Goal: Transaction & Acquisition: Purchase product/service

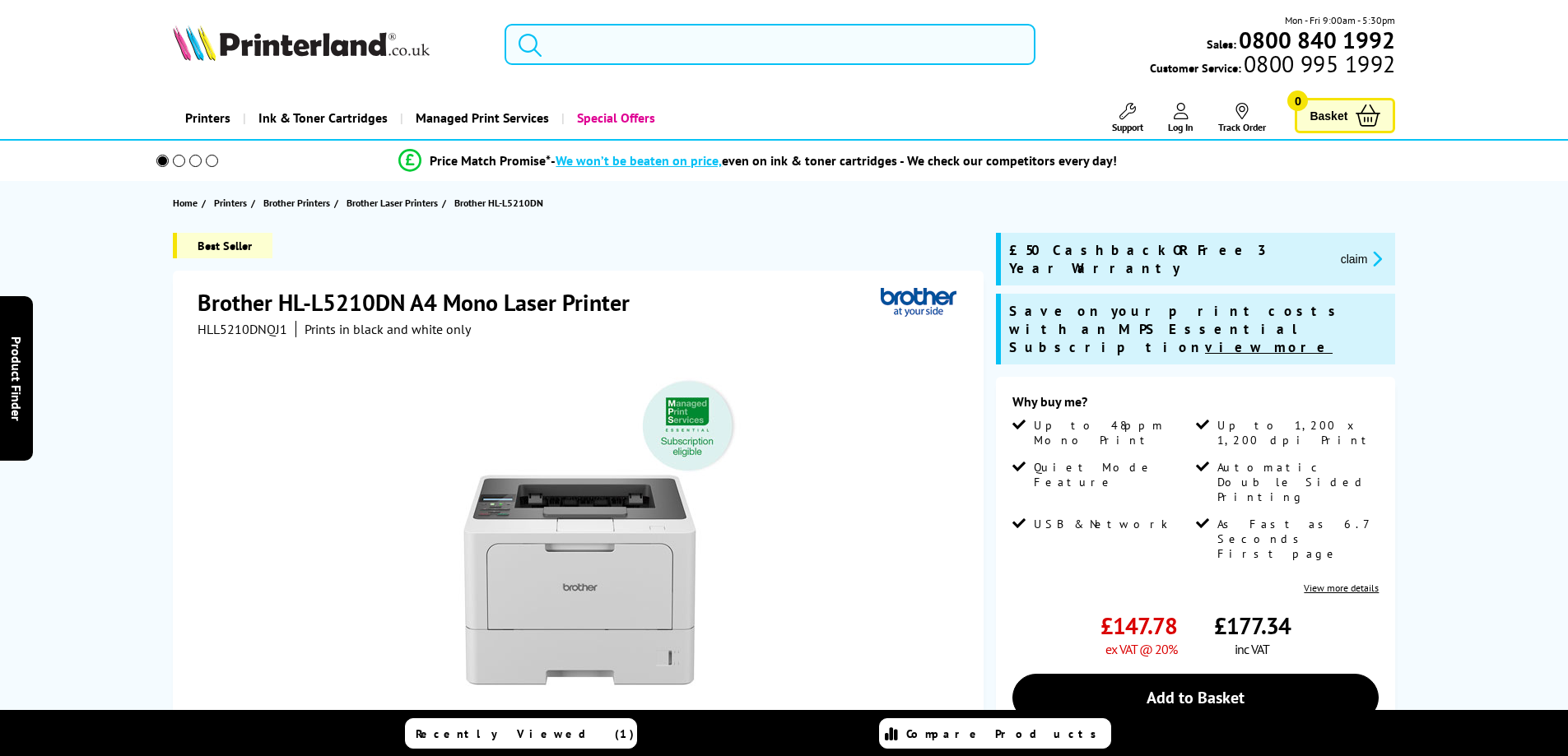
click at [589, 45] on input "search" at bounding box center [769, 44] width 531 height 41
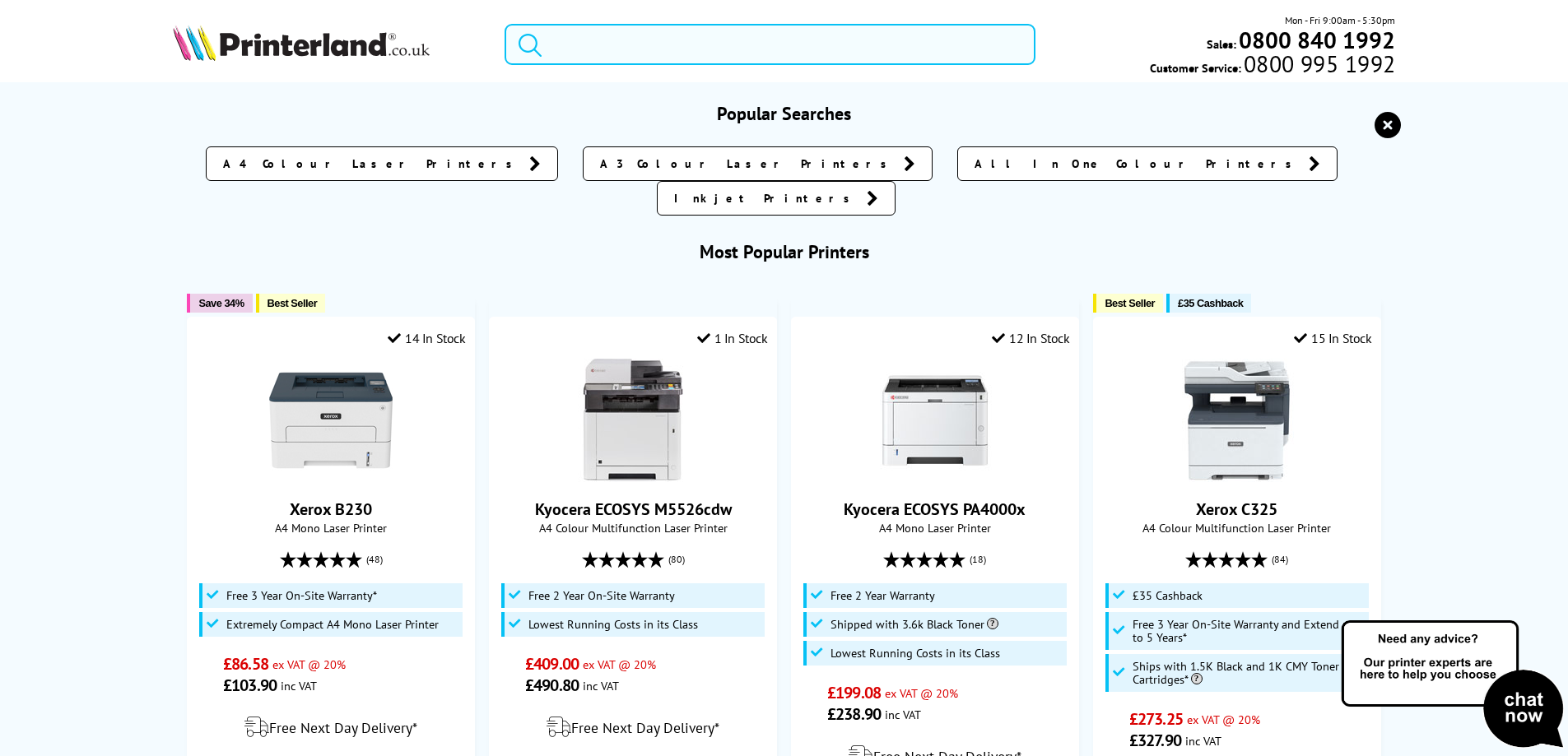
paste input "FS1370DN"
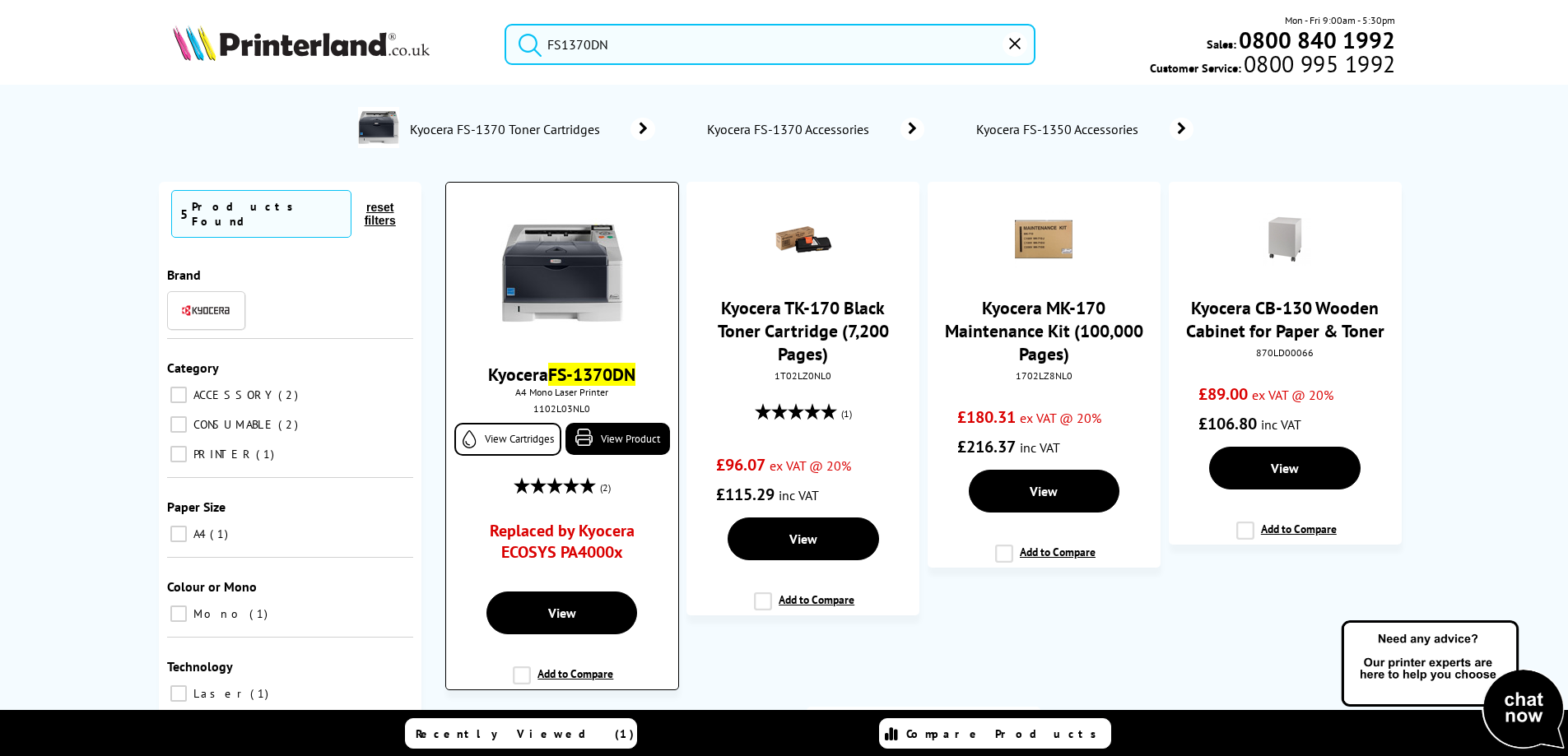
type input "FS1370DN"
click at [590, 367] on mark "FS-1370DN" at bounding box center [592, 374] width 88 height 23
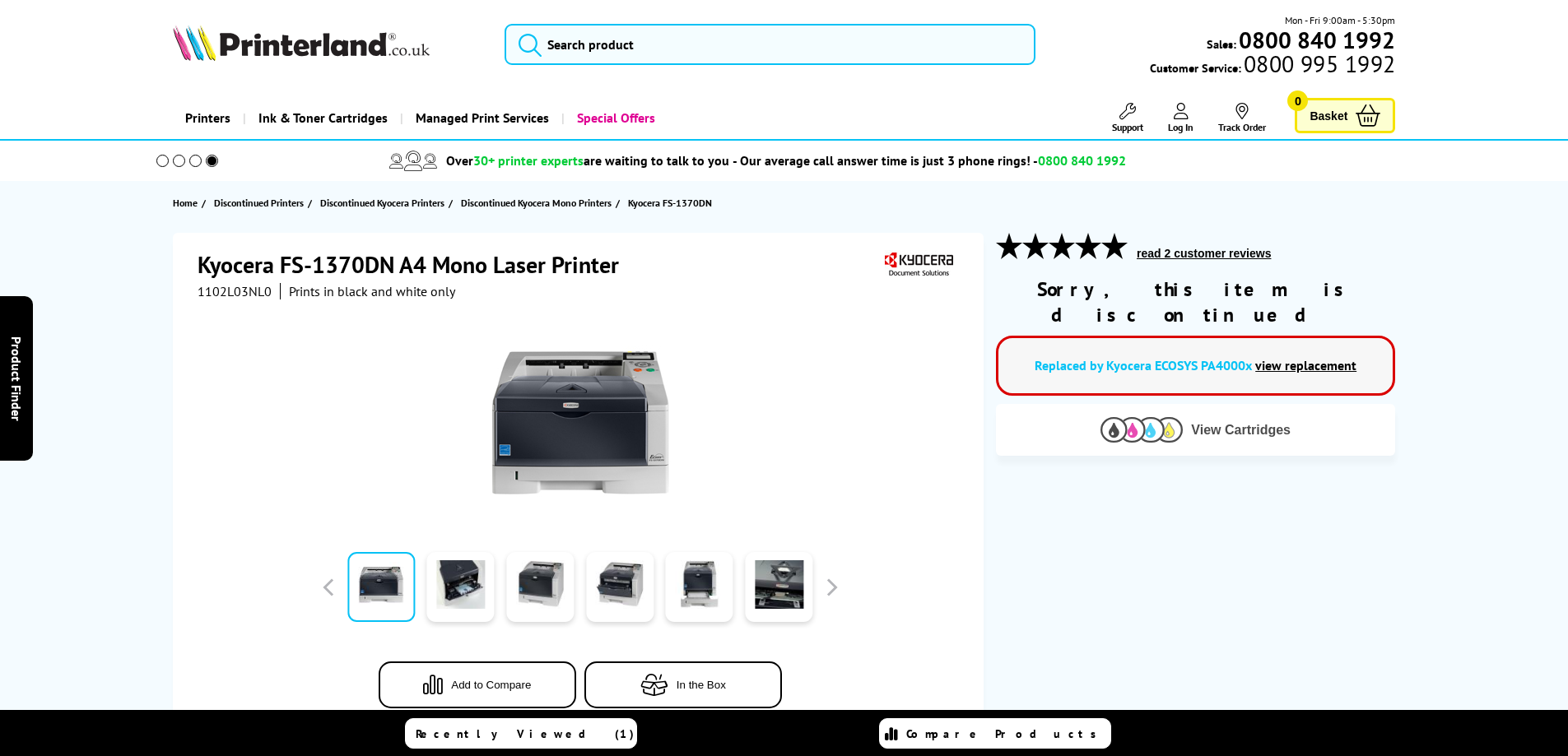
click at [1166, 417] on img at bounding box center [1141, 430] width 83 height 26
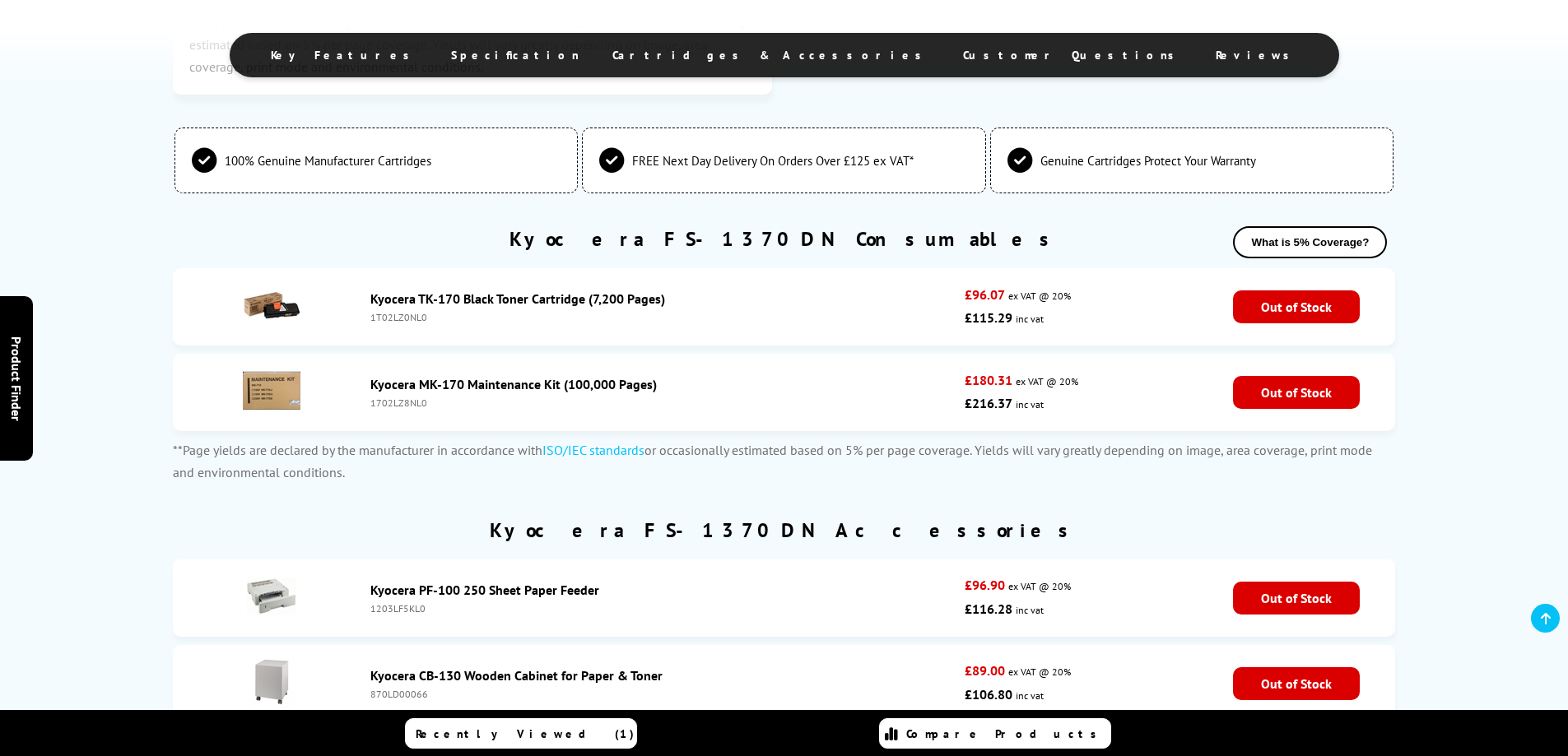
scroll to position [2783, 0]
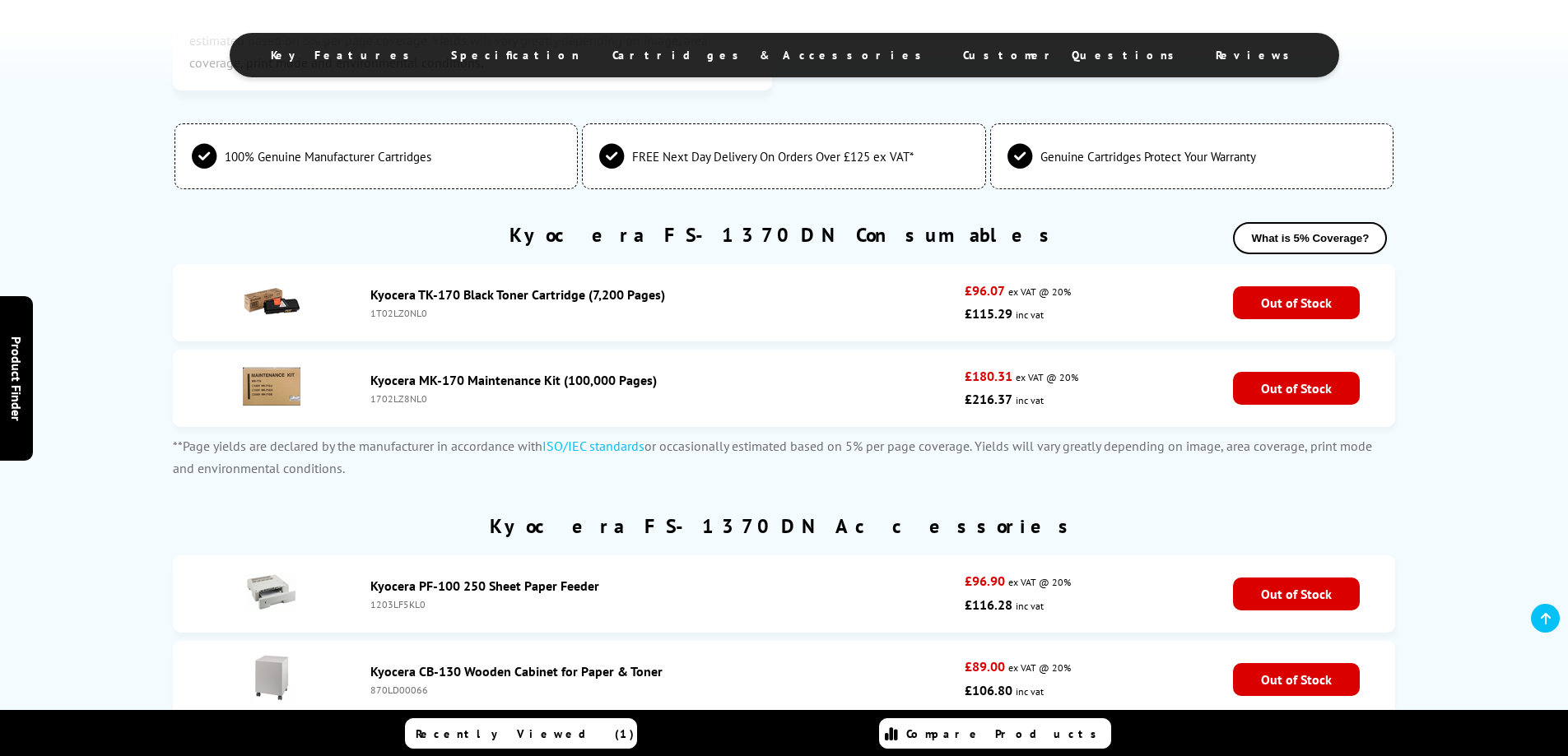
click at [379, 317] on div "1T02LZ0NL0" at bounding box center [663, 313] width 587 height 12
copy div "1T02LZ0NL0"
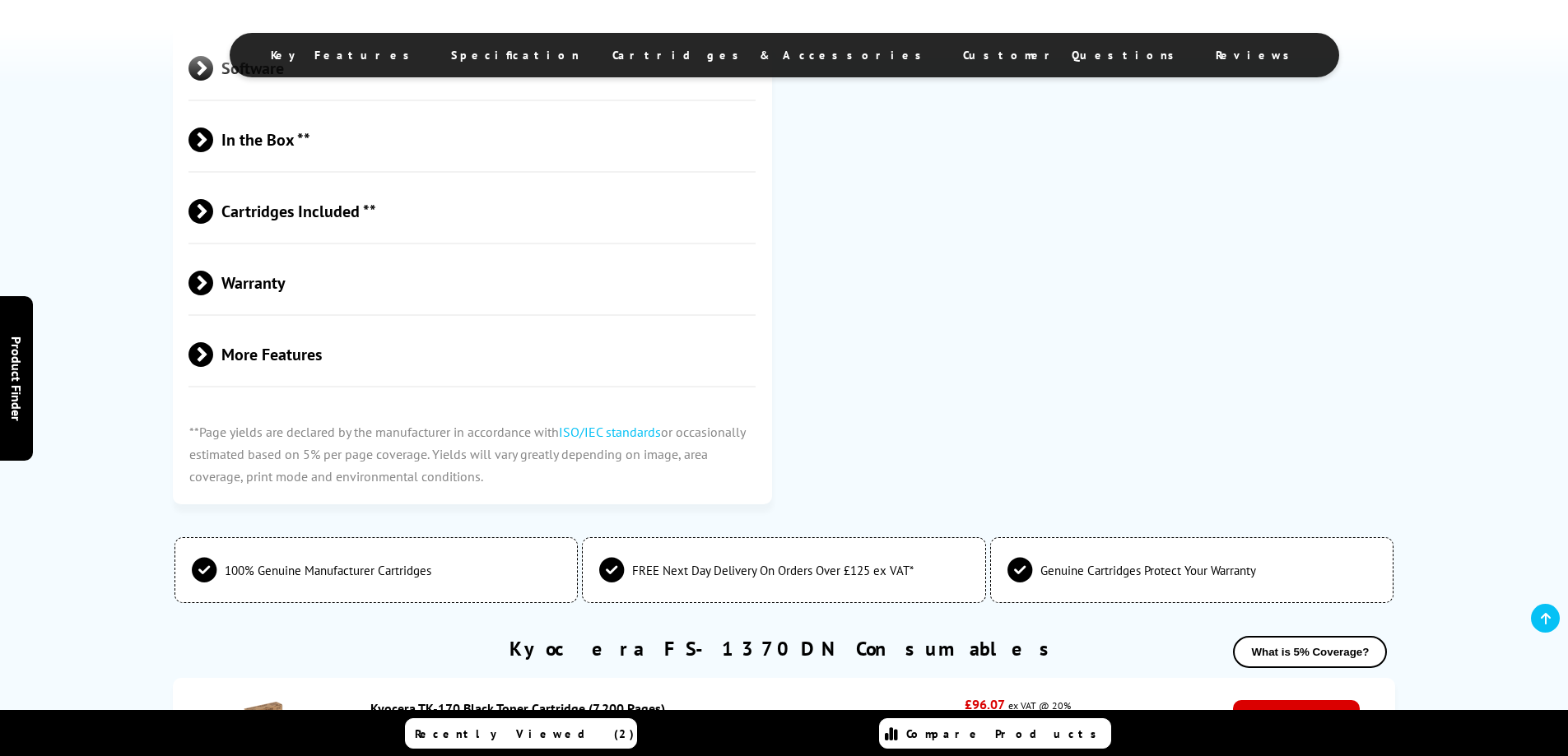
scroll to position [2633, 0]
